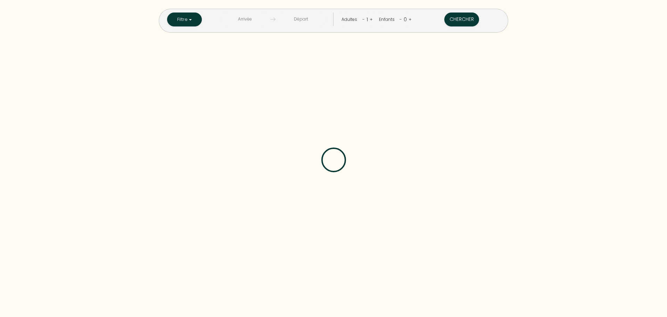
checkbox Rotrou "false"
checkbox input "false"
checkbox Courbevoie "false"
checkbox Malabry "false"
checkbox cyr "false"
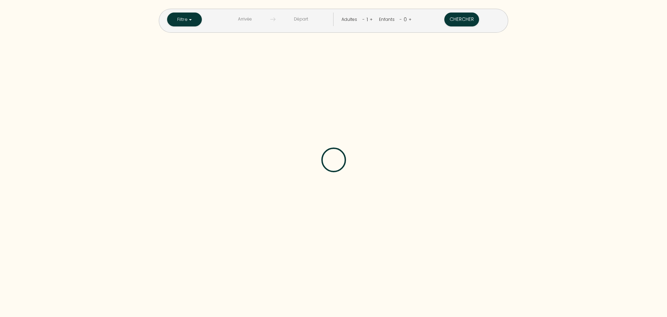
checkbox input "false"
checkbox -viroflay "false"
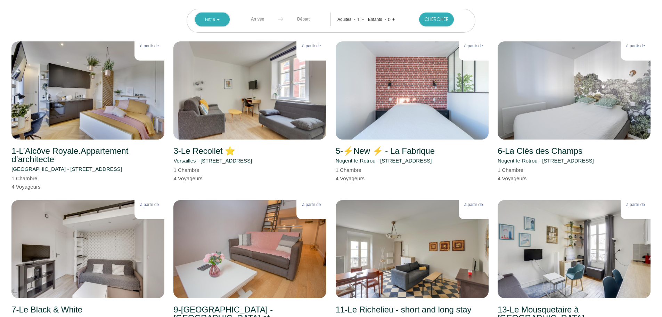
click at [208, 21] on button "Filtre" at bounding box center [212, 20] width 35 height 14
